Goal: Find specific page/section: Find specific page/section

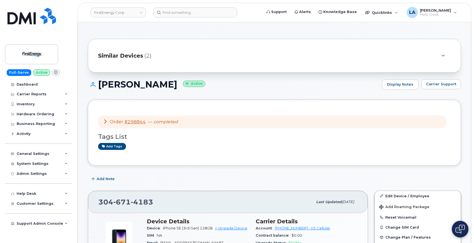
scroll to position [54, 0]
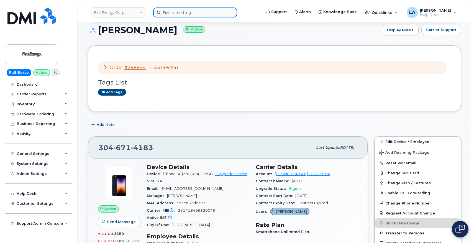
click at [209, 13] on input at bounding box center [195, 12] width 84 height 10
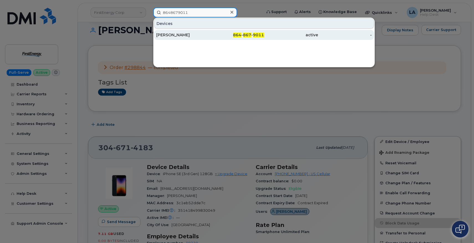
type input "8648679011"
click at [167, 36] on div "[PERSON_NAME]" at bounding box center [183, 35] width 54 height 6
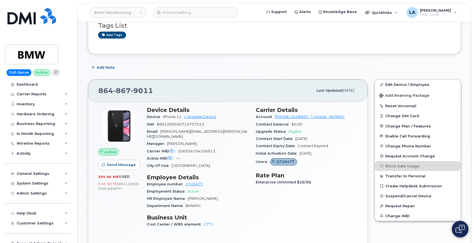
scroll to position [114, 0]
